Goal: Information Seeking & Learning: Find specific page/section

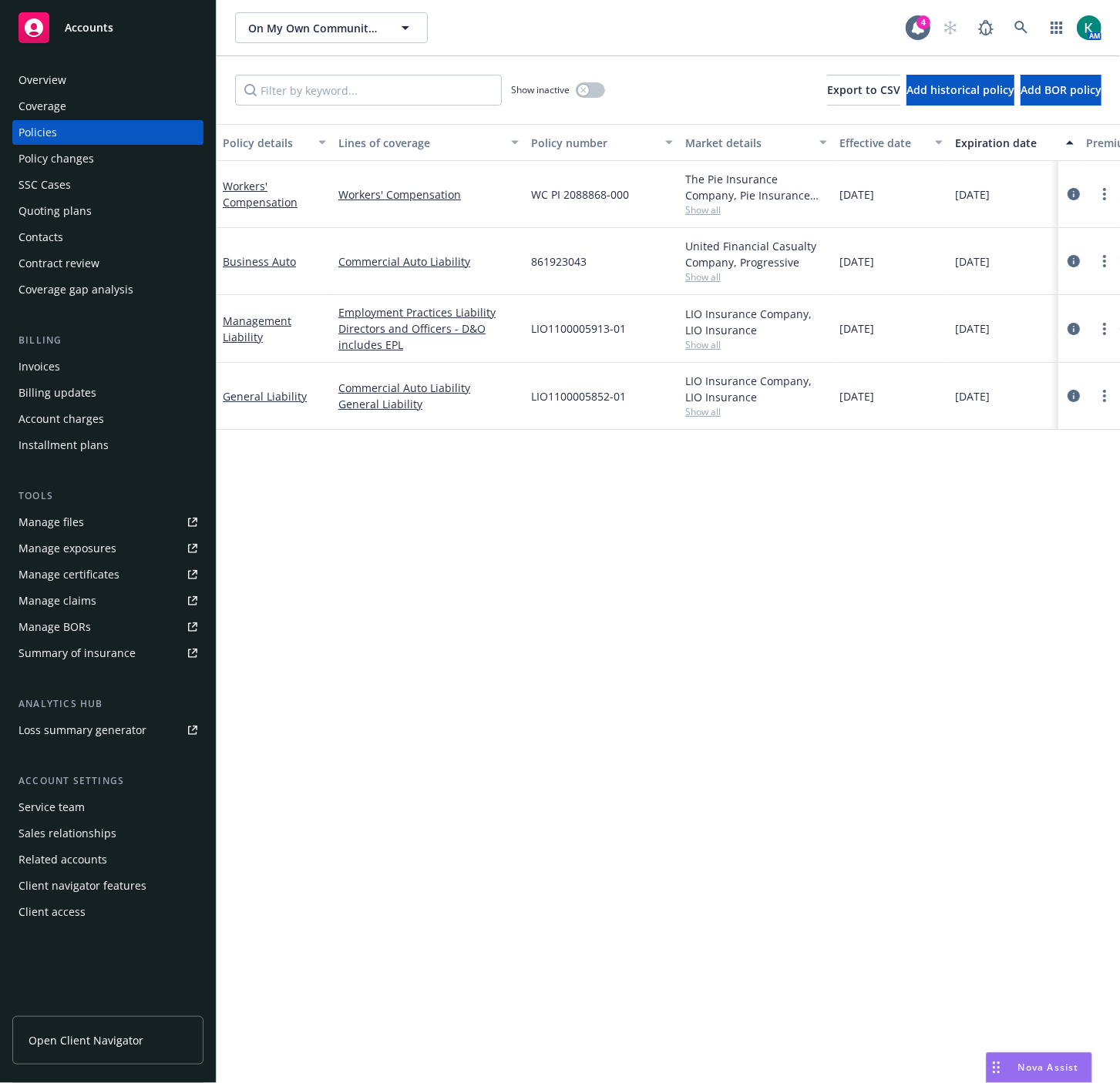
click at [702, 798] on div "Policy details Lines of coverage Policy number Market details Effective date Ex…" at bounding box center [668, 604] width 903 height 960
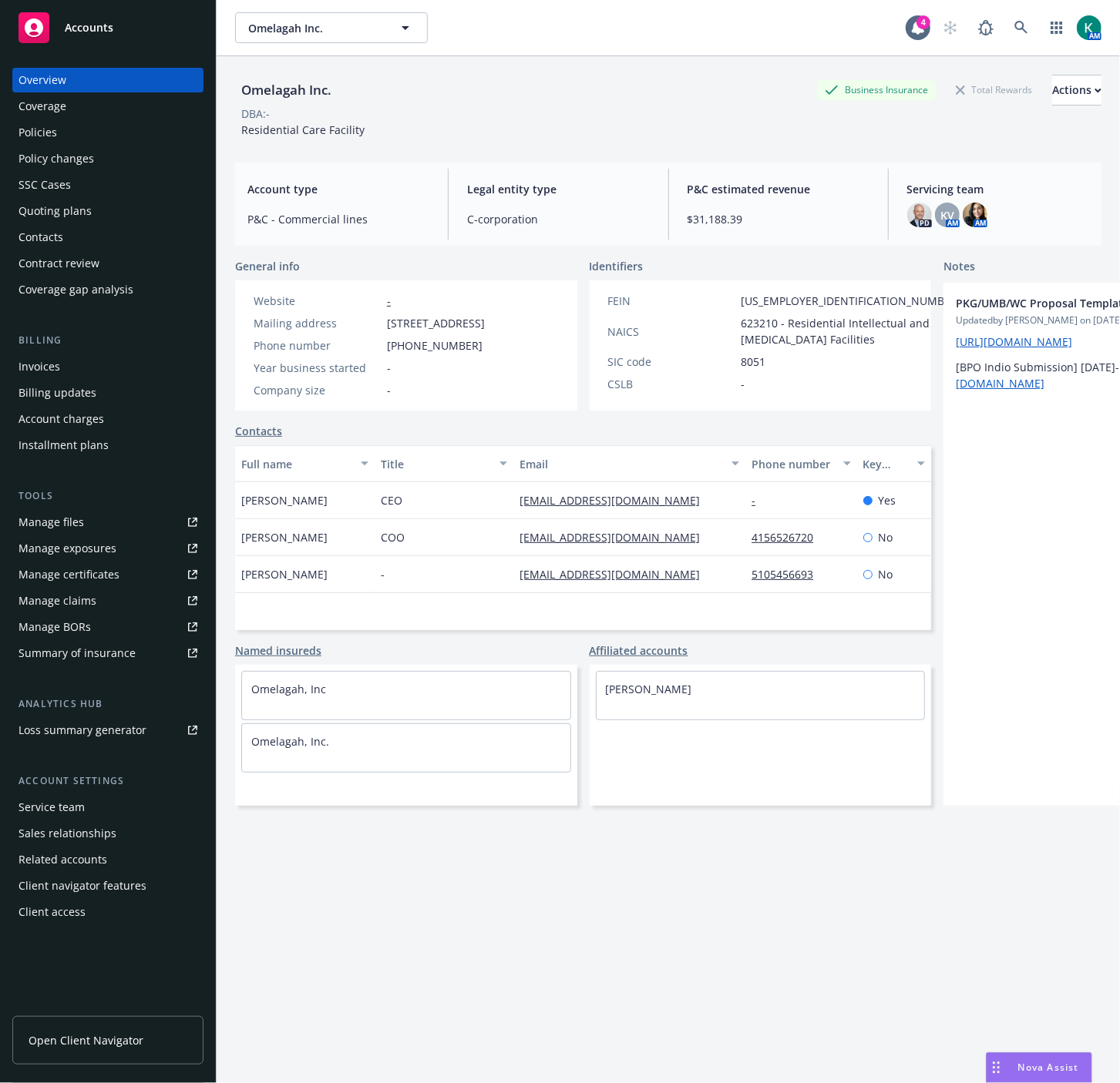
click at [71, 134] on div "Policies" at bounding box center [108, 133] width 179 height 25
click at [60, 120] on div "Policies" at bounding box center [108, 133] width 179 height 25
click at [59, 129] on div "Policies" at bounding box center [108, 133] width 179 height 25
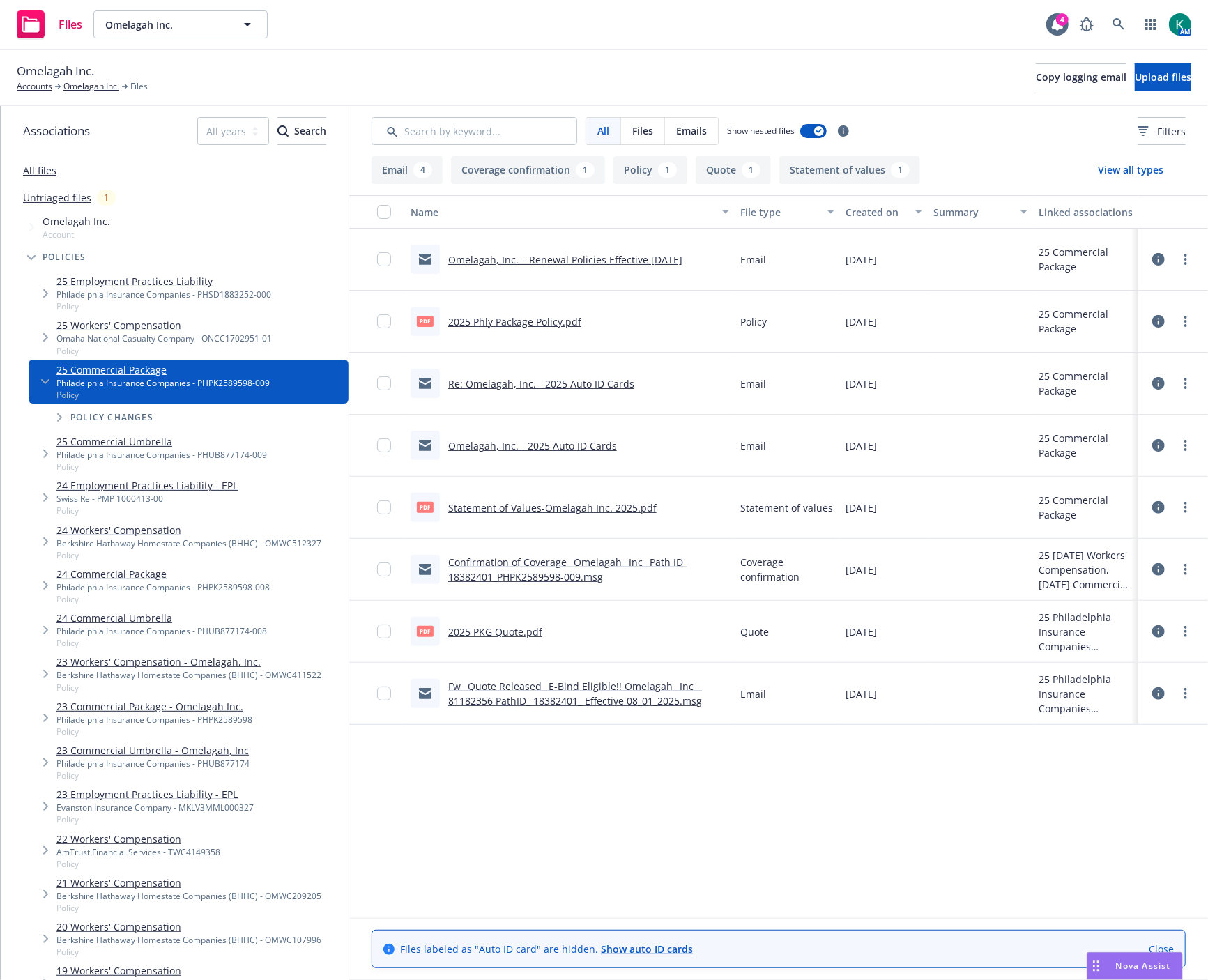
click at [635, 704] on link "Fw_ Quote Released_ E-Bind Eligible!! Omelagah_ Inc__ 81182356 PathID_ 18382401…" at bounding box center [575, 694] width 254 height 28
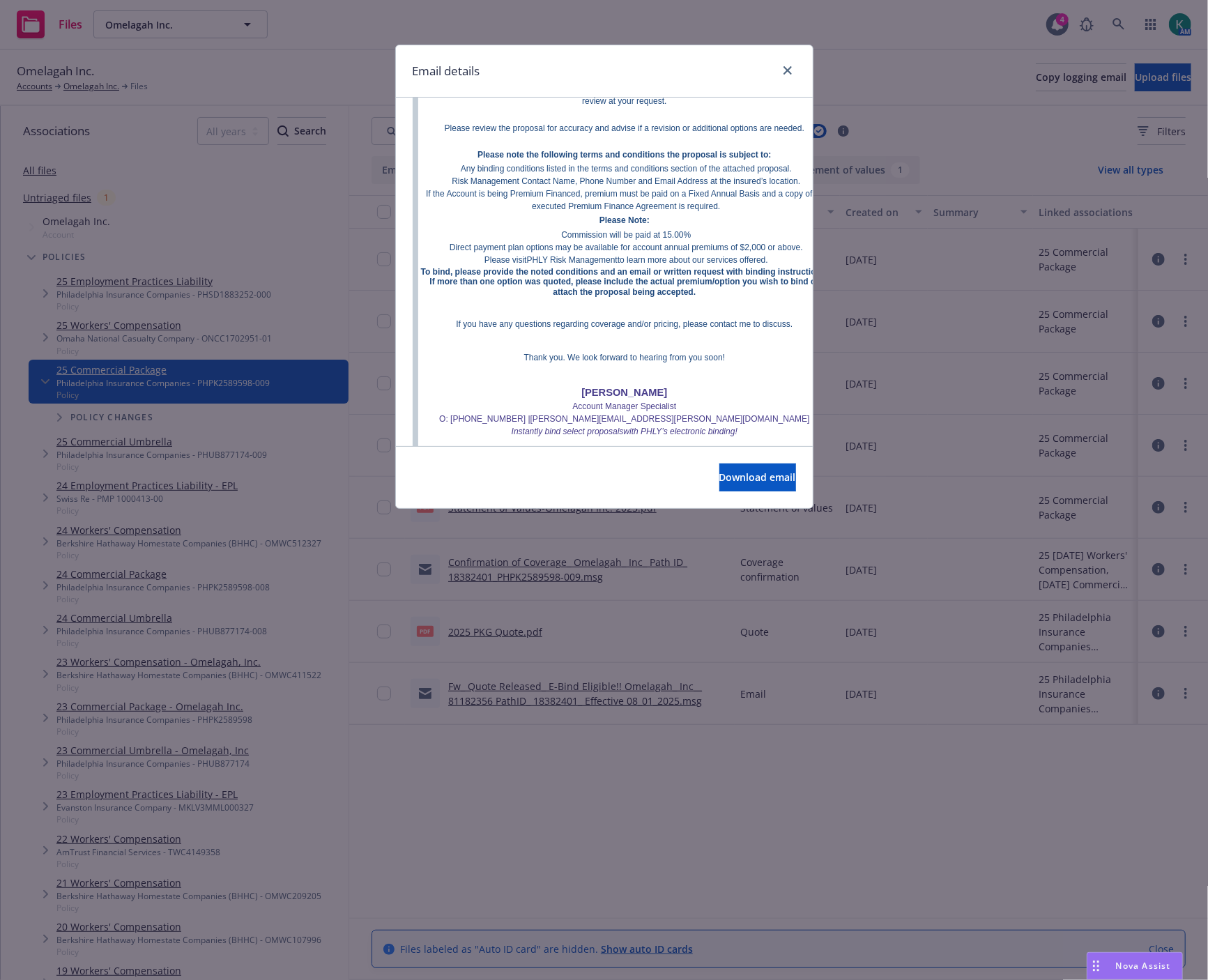
scroll to position [852, 0]
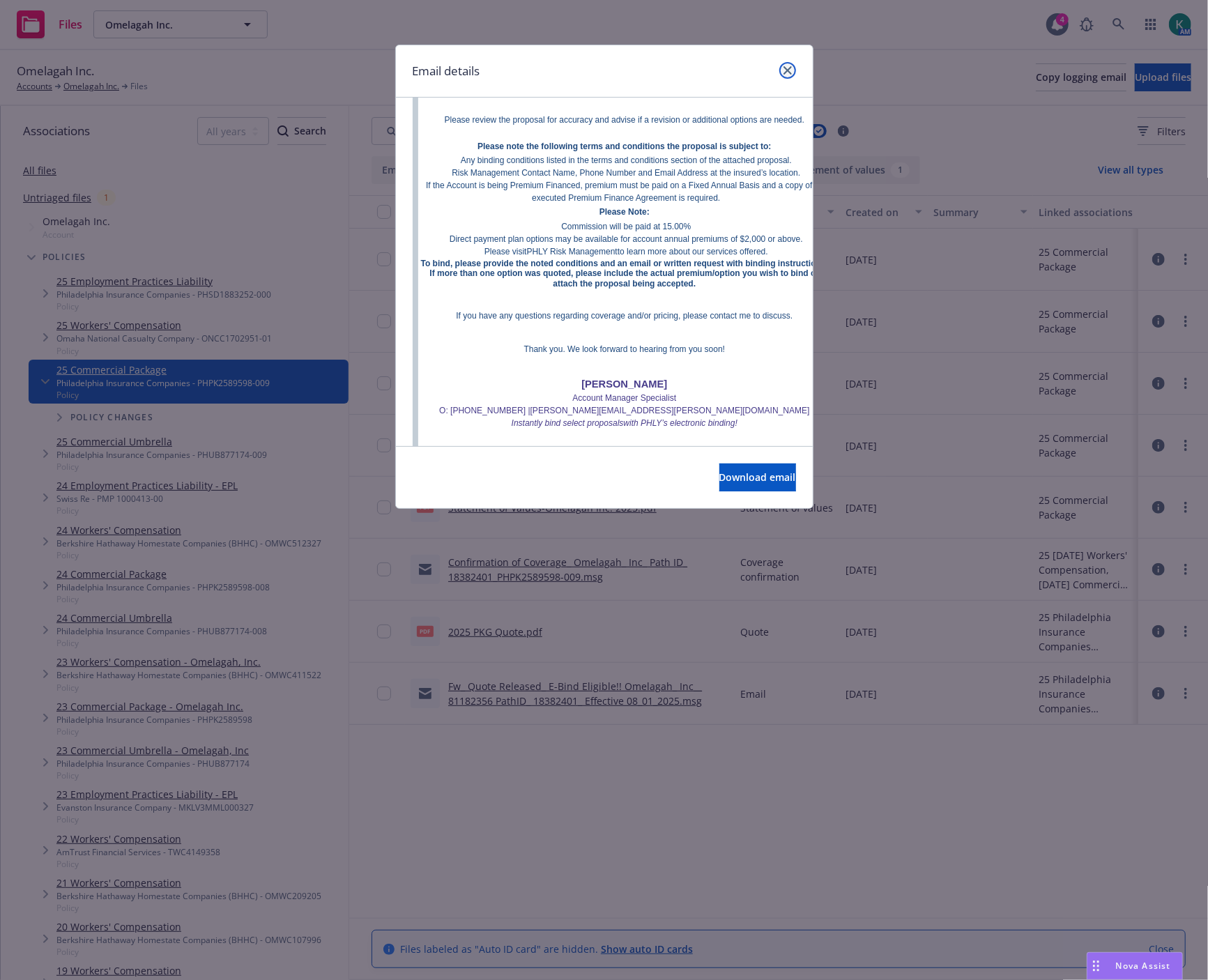
click at [789, 69] on icon "close" at bounding box center [787, 70] width 8 height 8
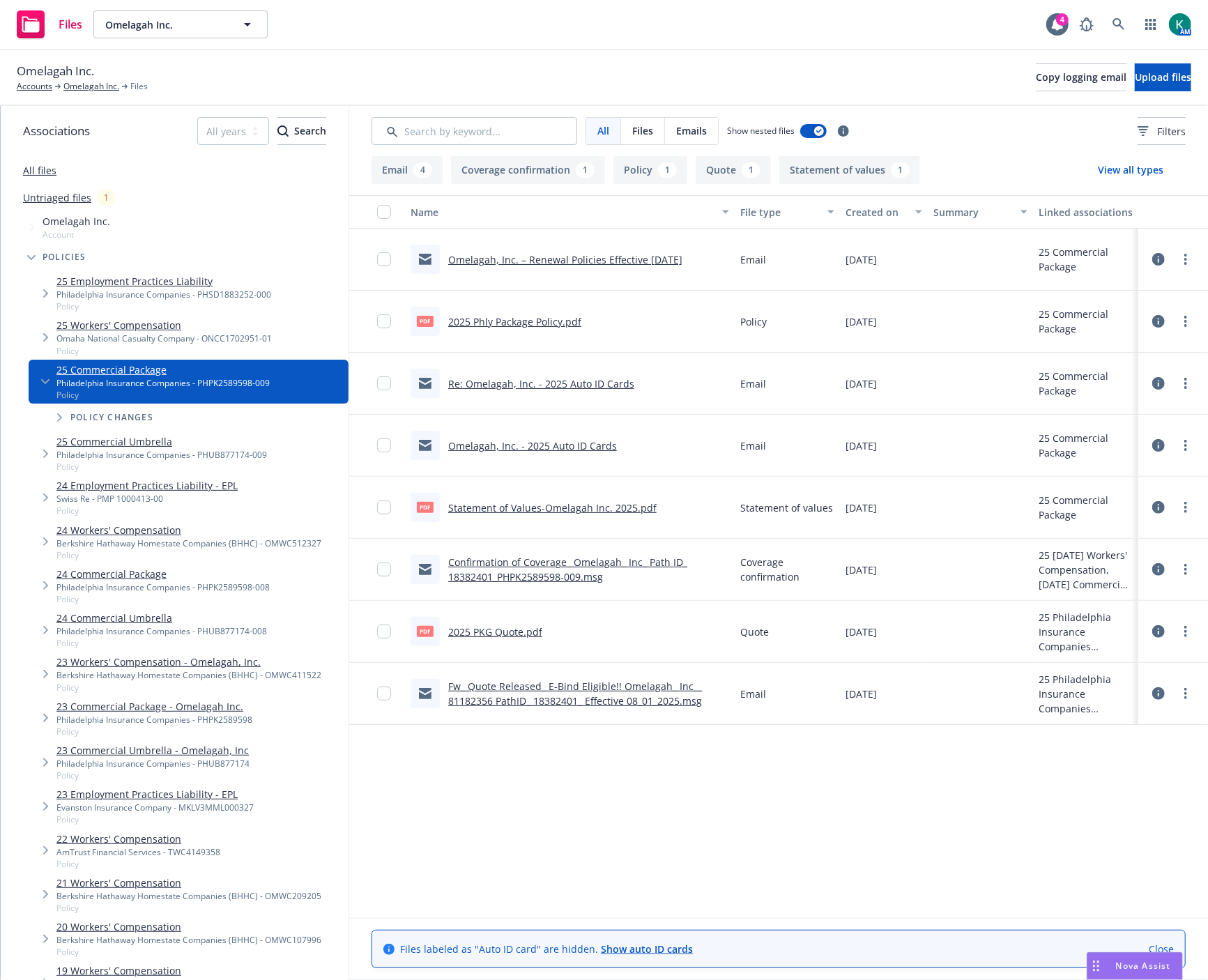
click at [510, 631] on link "2025 PKG Quote.pdf" at bounding box center [495, 632] width 94 height 13
click at [519, 835] on div "Name File type Created on Summary Linked associations Omelagah, Inc. – Renewal …" at bounding box center [778, 556] width 859 height 723
click at [517, 633] on link "2025 PKG Quote.pdf" at bounding box center [495, 632] width 94 height 13
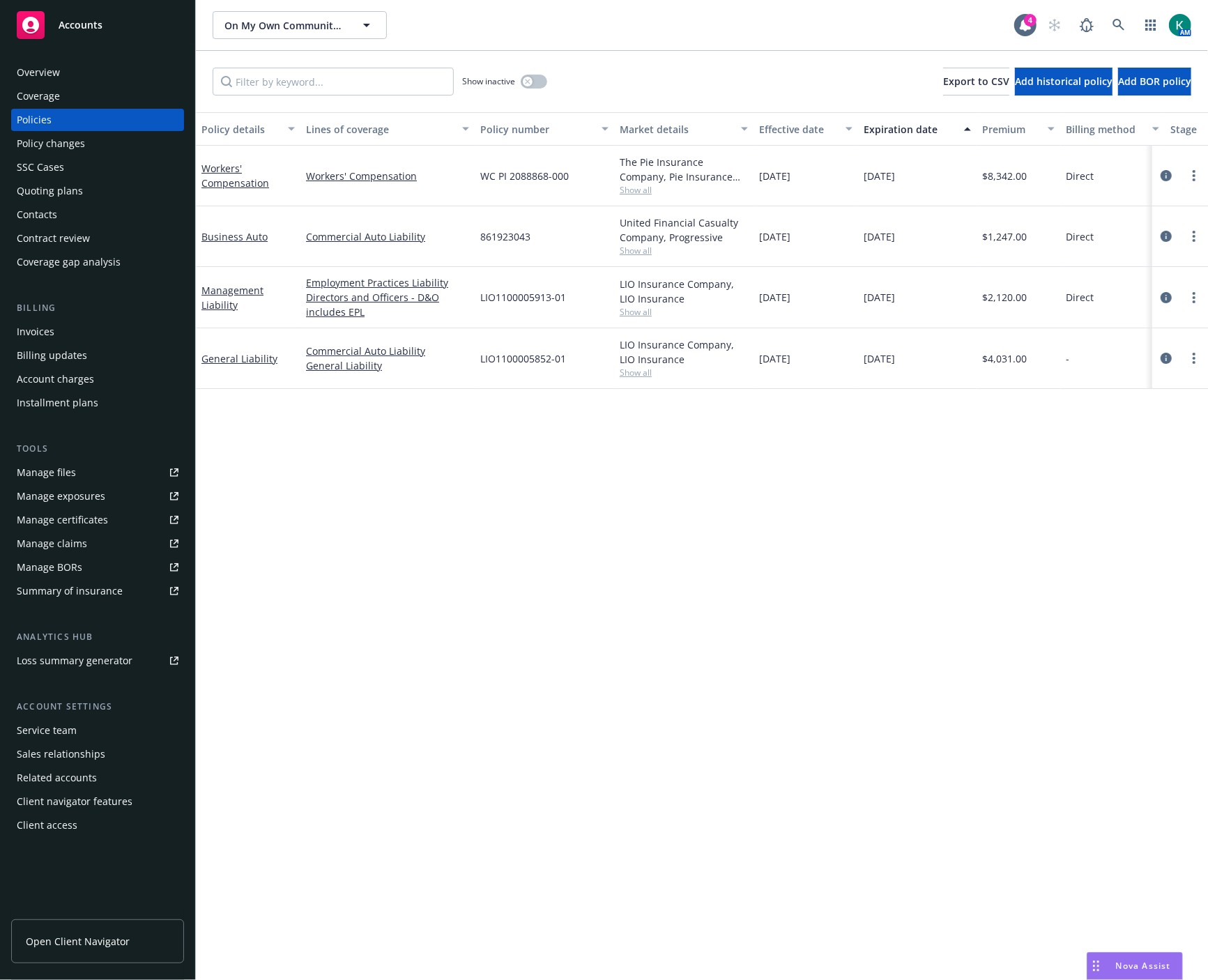
click at [33, 79] on div "Overview" at bounding box center [39, 73] width 44 height 23
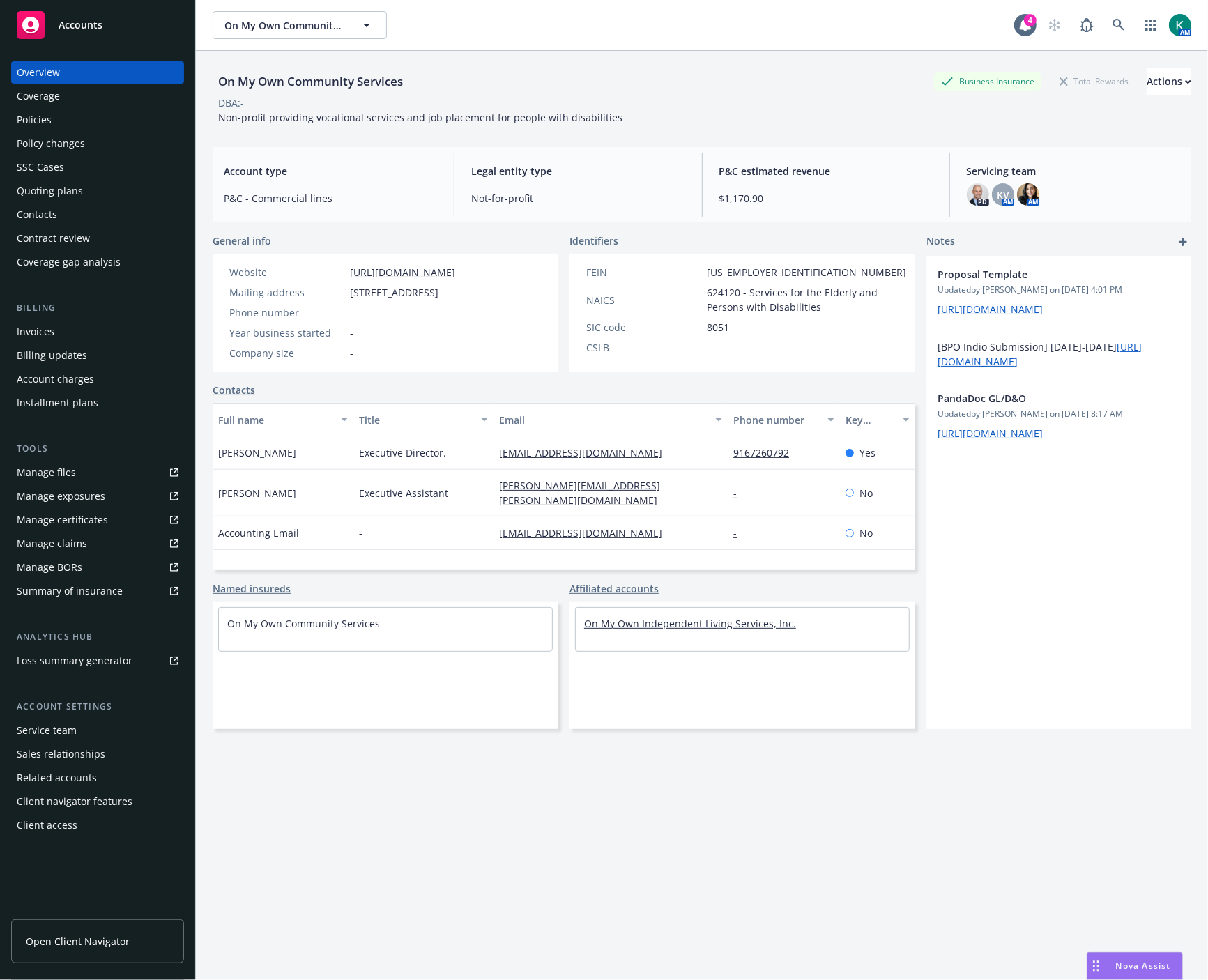
click at [695, 630] on link "On My Own Independent Living Services, Inc." at bounding box center [690, 624] width 212 height 13
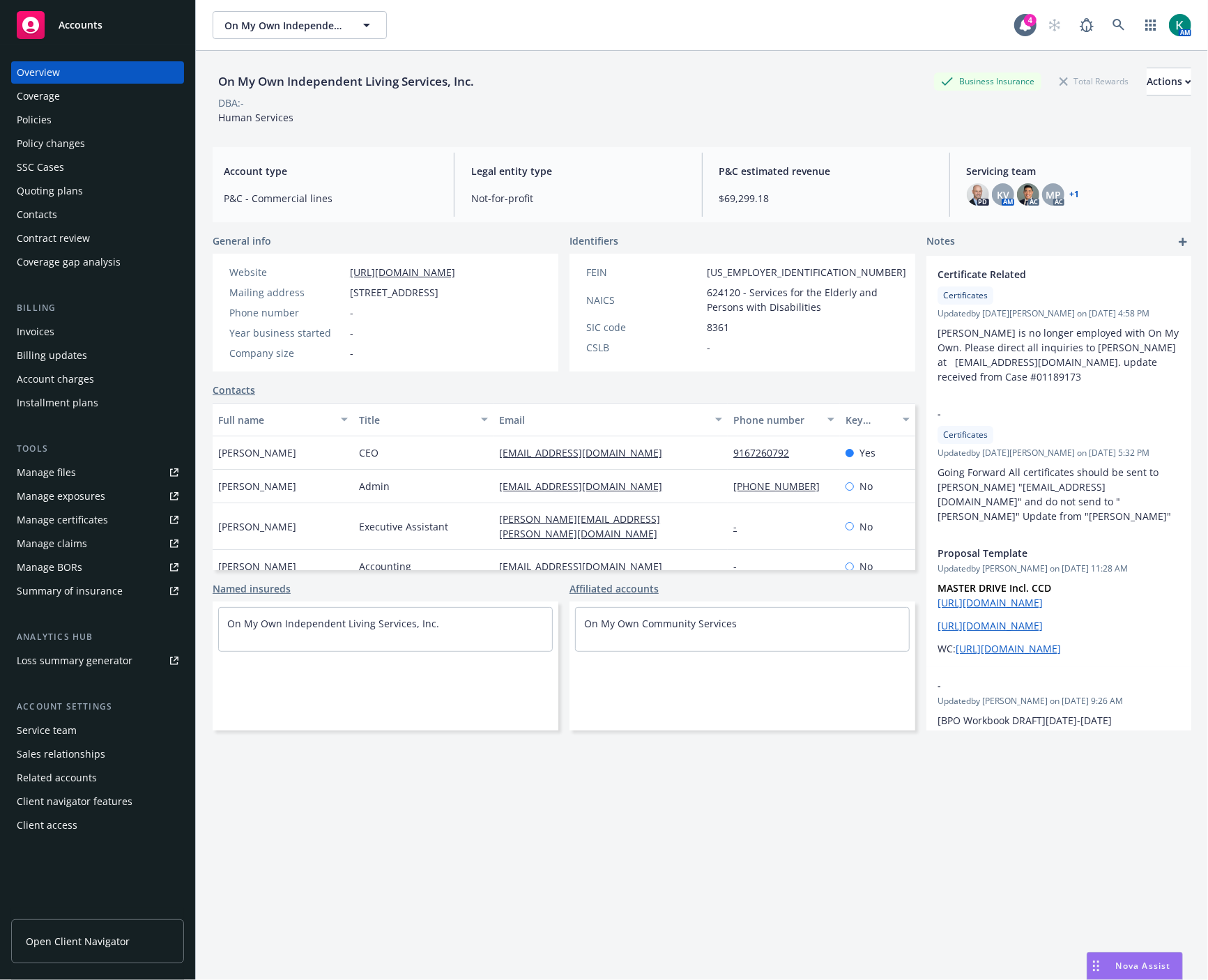
click at [120, 127] on div "Policies" at bounding box center [98, 120] width 162 height 23
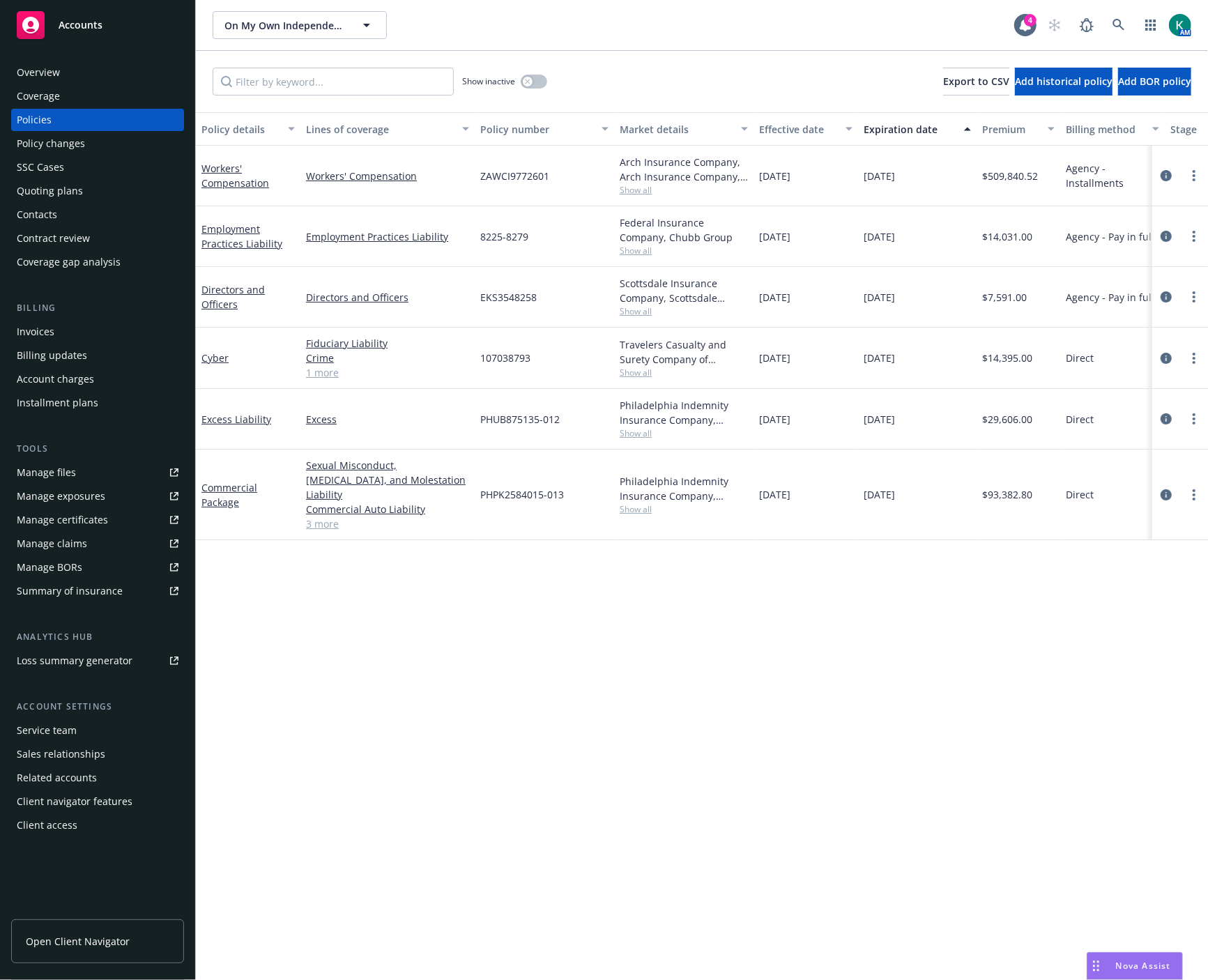
click at [114, 68] on div "Overview" at bounding box center [98, 73] width 162 height 23
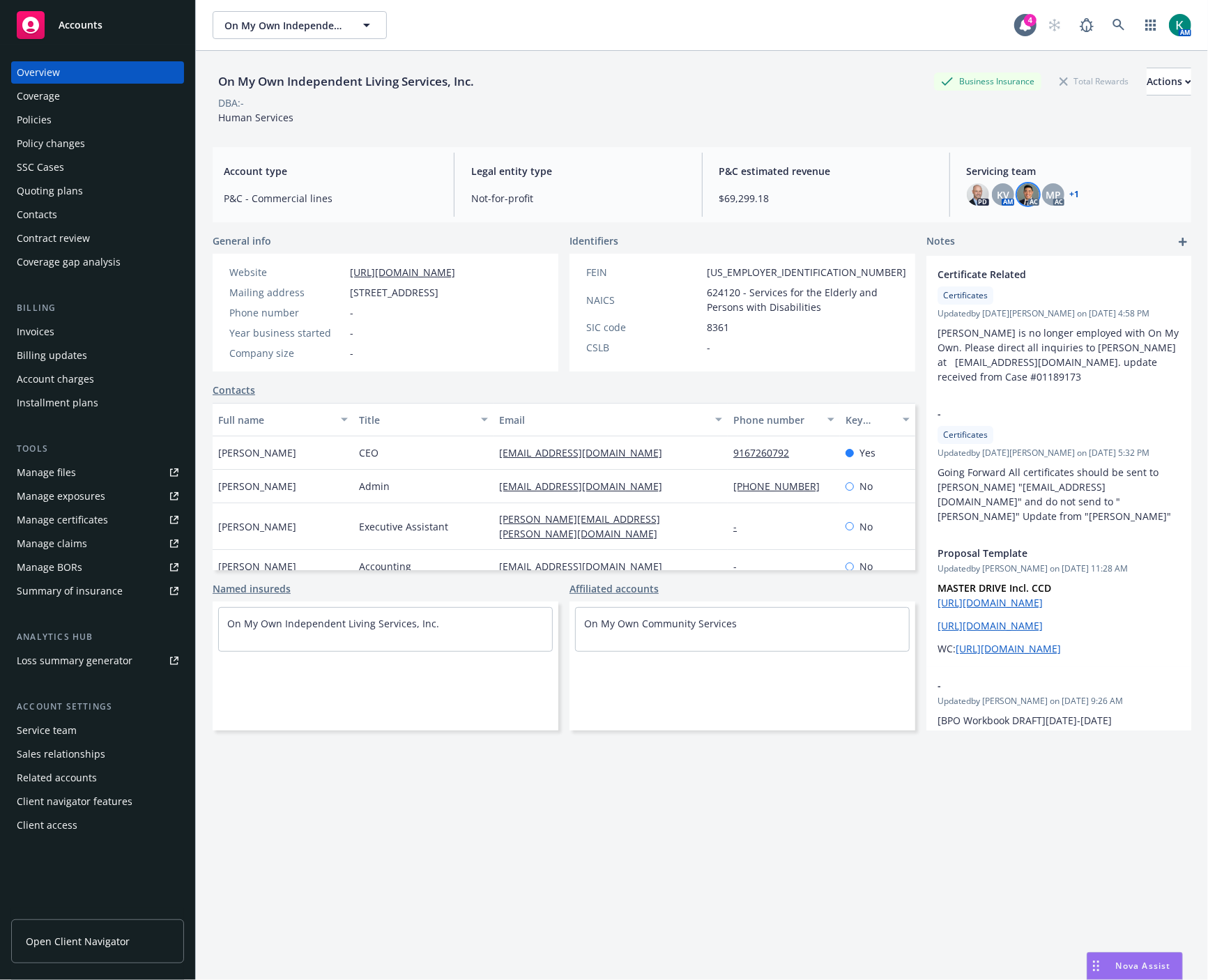
click at [1026, 200] on img at bounding box center [1028, 195] width 23 height 23
click at [1070, 194] on link "+ 1" at bounding box center [1075, 194] width 10 height 8
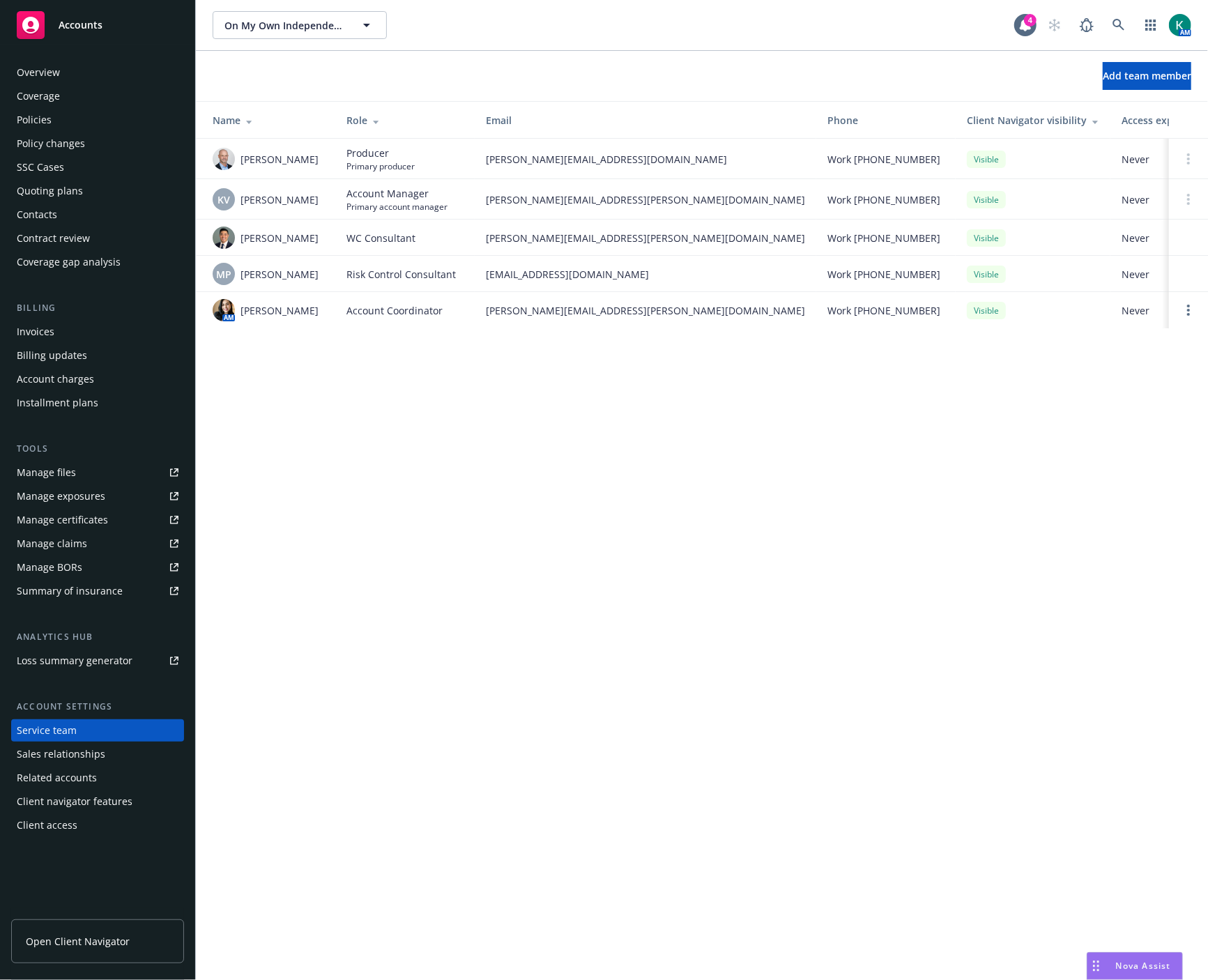
click at [63, 115] on div "Policies" at bounding box center [98, 120] width 162 height 23
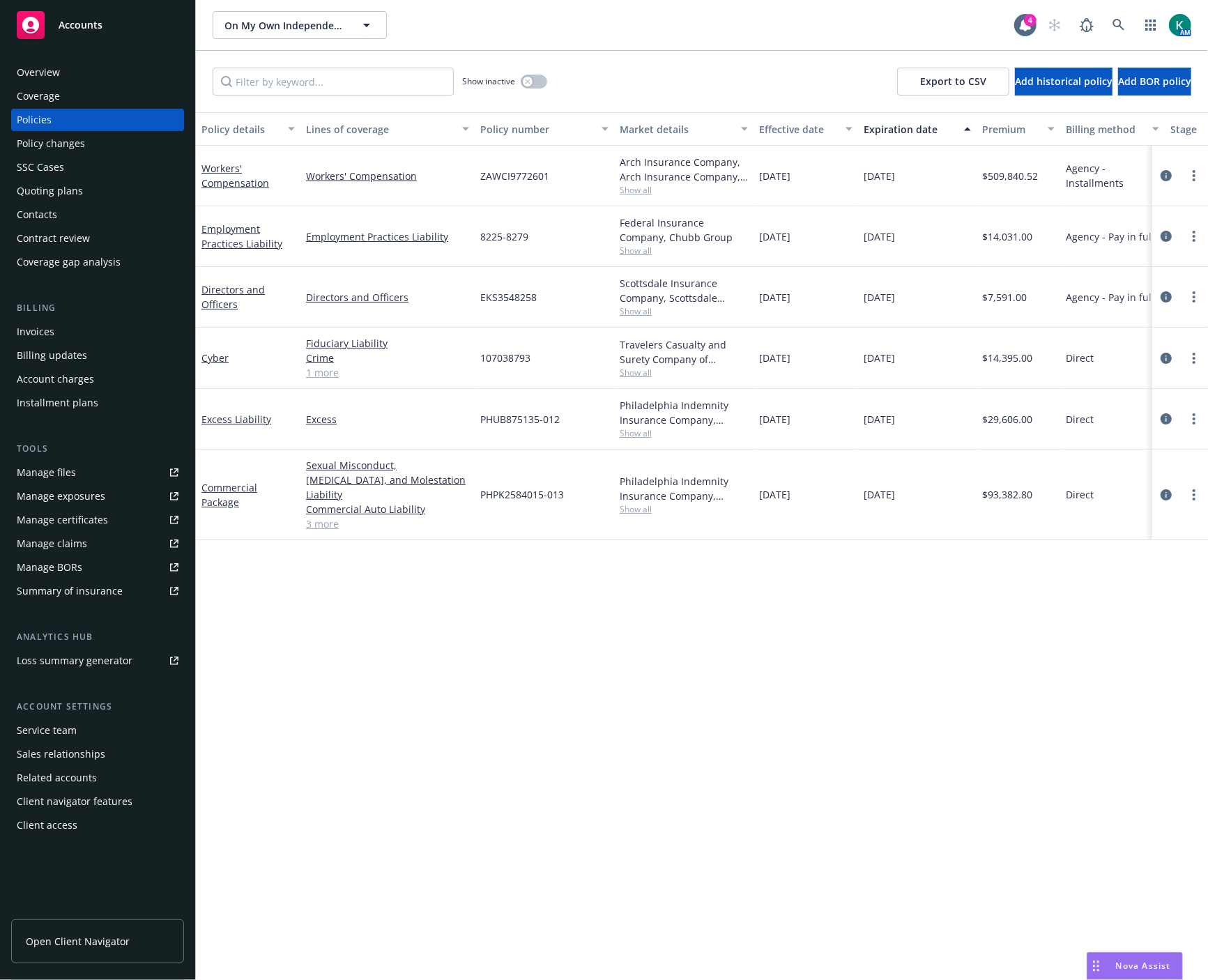
click at [724, 774] on div "Policy details Lines of coverage Policy number Market details Effective date Ex…" at bounding box center [702, 546] width 1012 height 869
